Goal: Task Accomplishment & Management: Manage account settings

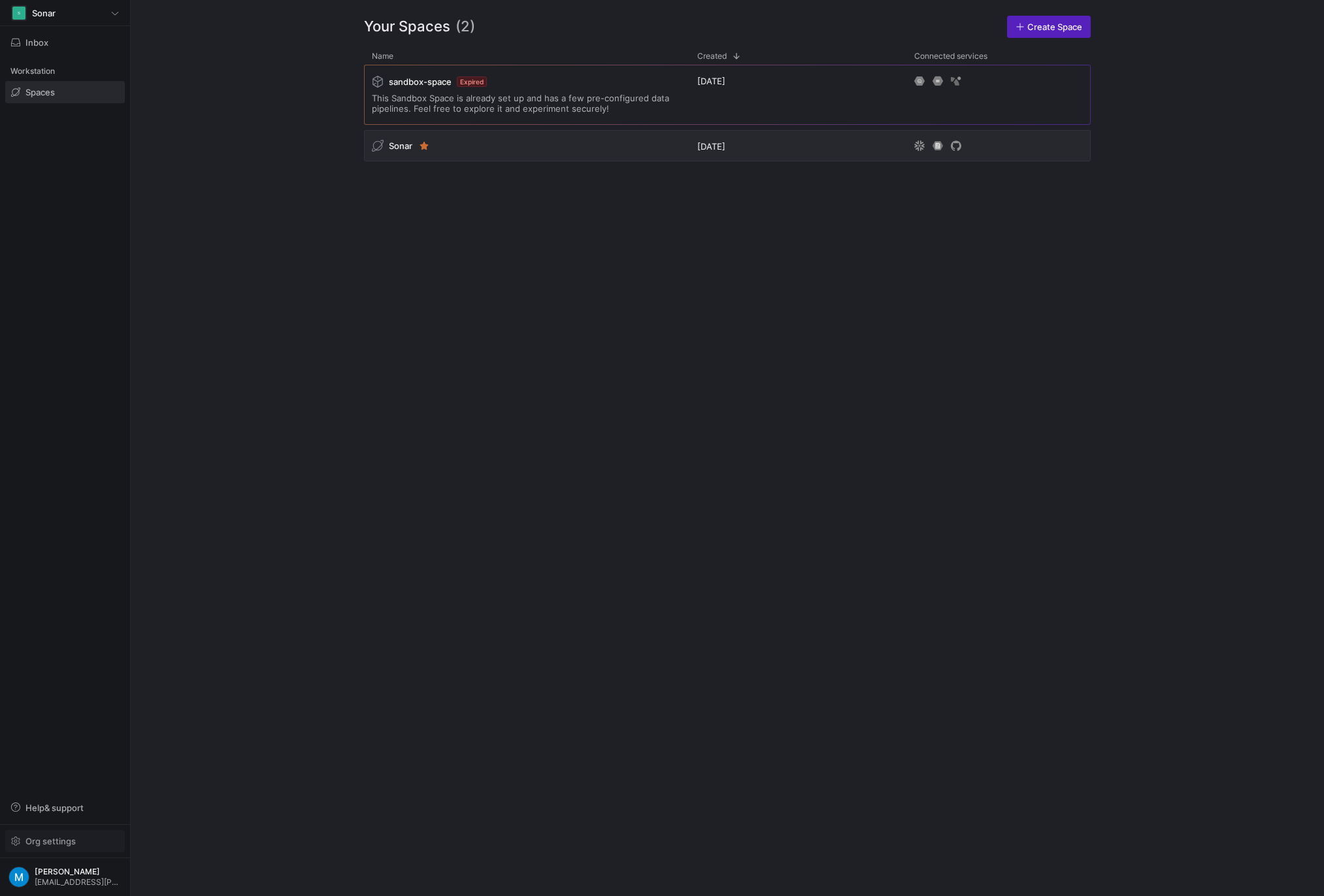
click at [73, 841] on span "Org settings" at bounding box center [51, 841] width 51 height 11
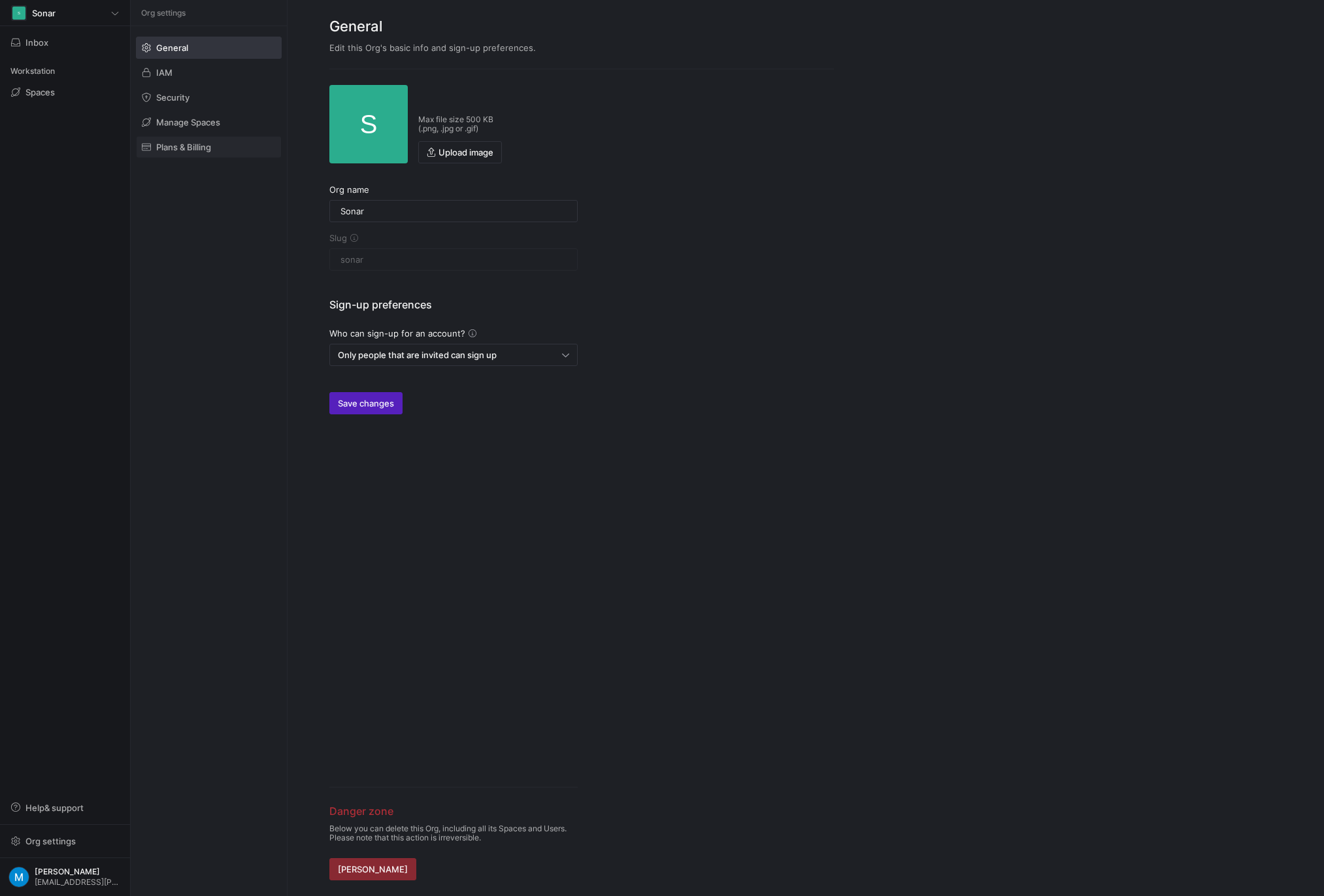
click at [182, 146] on span "Plans & Billing" at bounding box center [184, 147] width 55 height 11
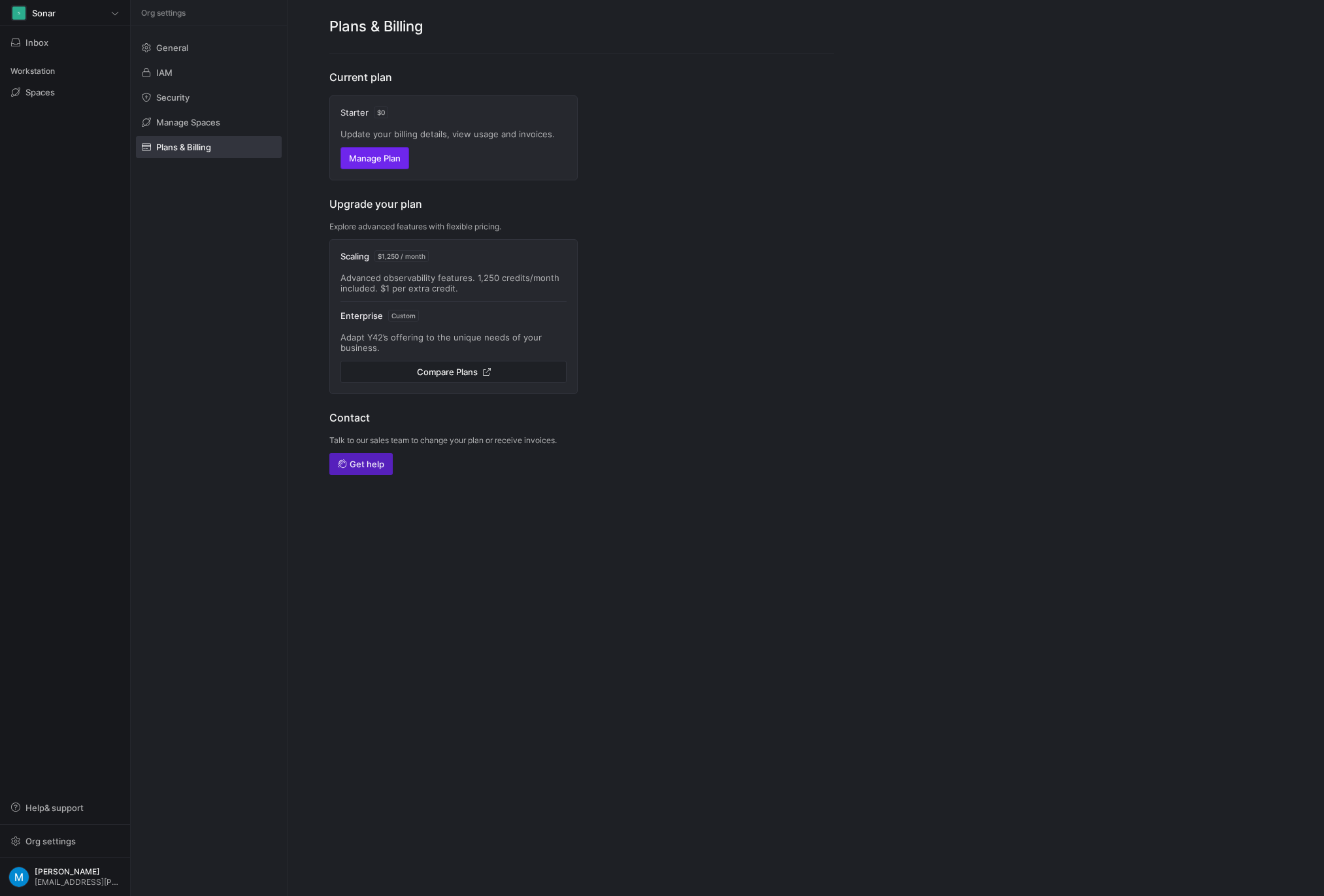
click at [383, 162] on span "Manage Plan" at bounding box center [375, 158] width 52 height 11
